Goal: Find specific page/section: Find specific page/section

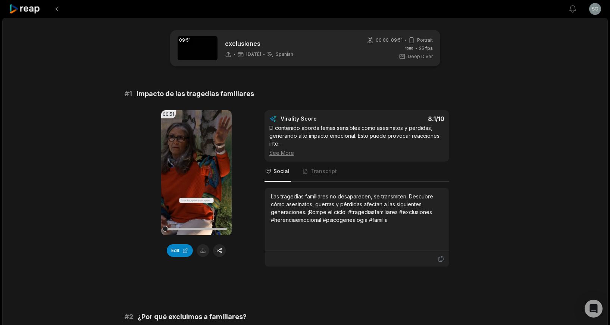
click at [27, 9] on icon at bounding box center [25, 9] width 32 height 10
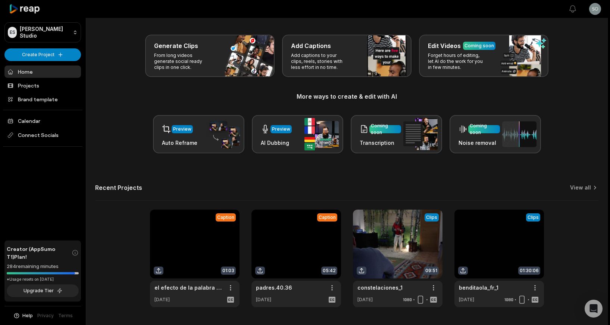
scroll to position [47, 0]
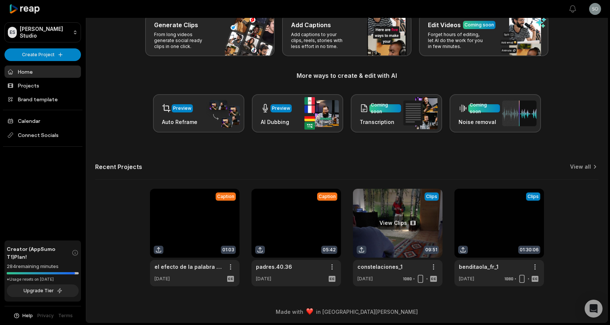
click at [376, 205] on link at bounding box center [397, 238] width 89 height 98
